Goal: Information Seeking & Learning: Compare options

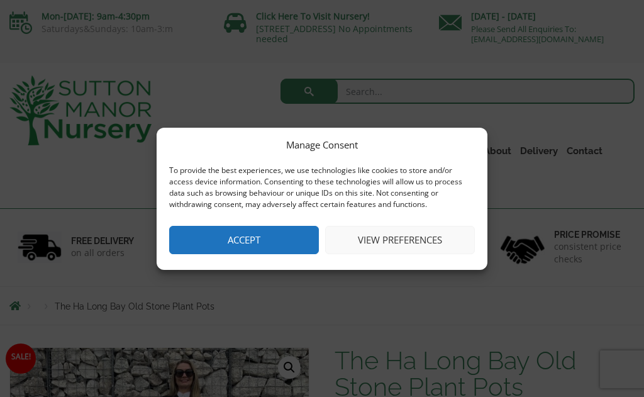
click at [262, 245] on button "Accept" at bounding box center [244, 240] width 150 height 28
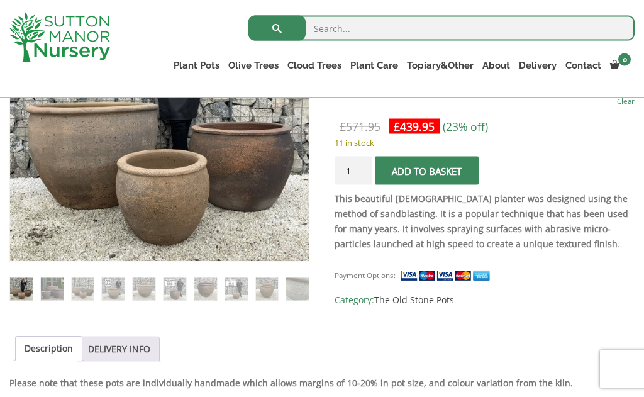
scroll to position [337, 0]
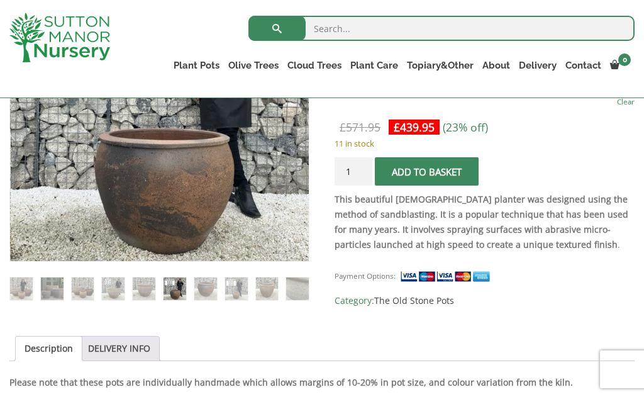
click at [270, 216] on img at bounding box center [289, 242] width 557 height 557
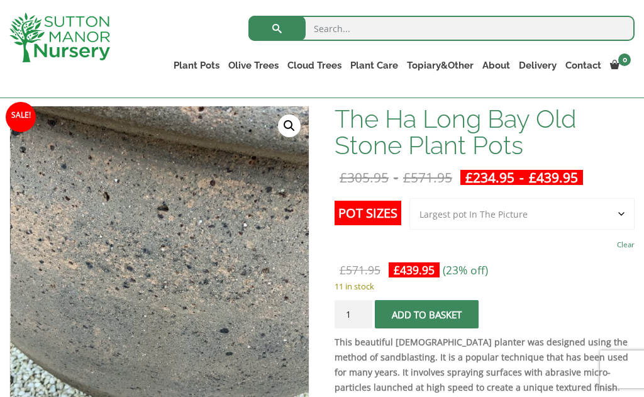
scroll to position [193, 0]
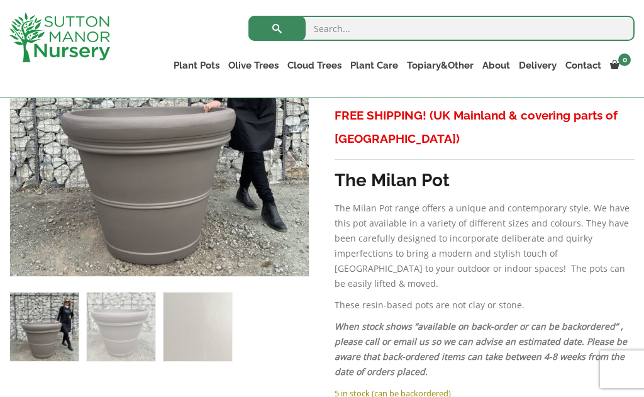
scroll to position [357, 0]
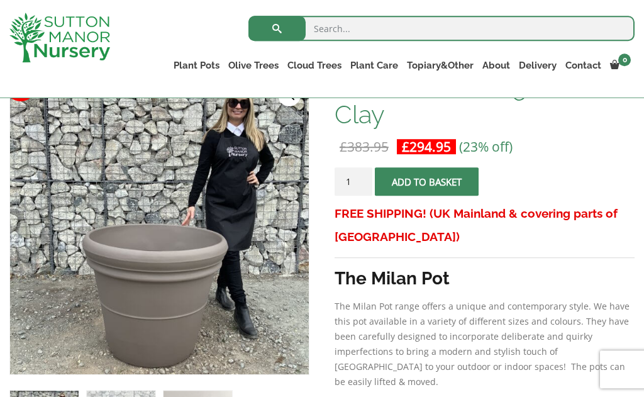
scroll to position [218, 0]
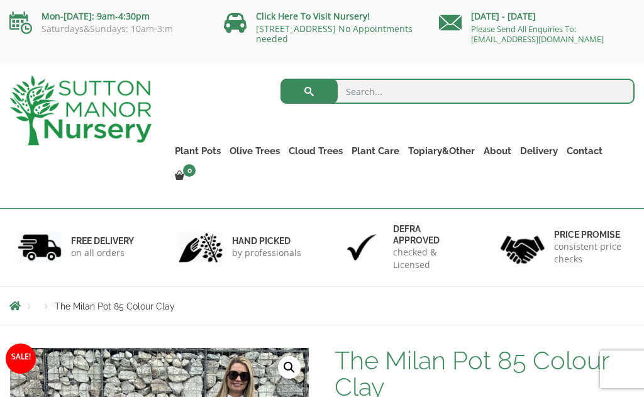
click at [0, 0] on link "The Old Stone Pots" at bounding box center [0, 0] width 0 height 0
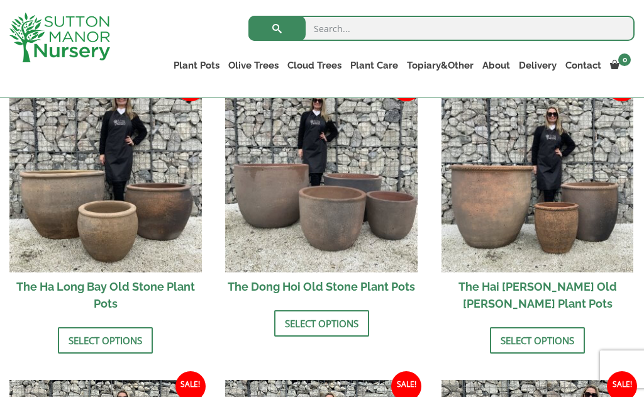
scroll to position [484, 0]
